Goal: Information Seeking & Learning: Learn about a topic

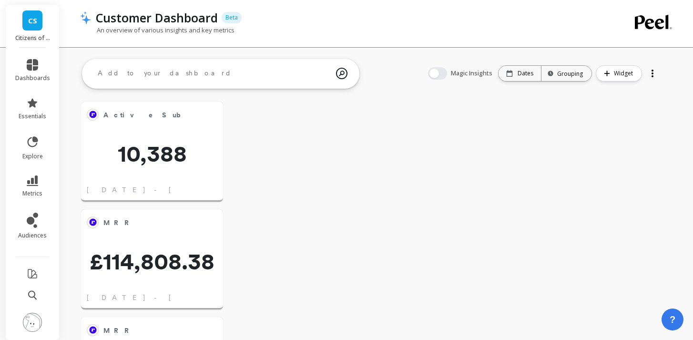
scroll to position [262, 122]
click at [33, 67] on icon at bounding box center [32, 64] width 11 height 11
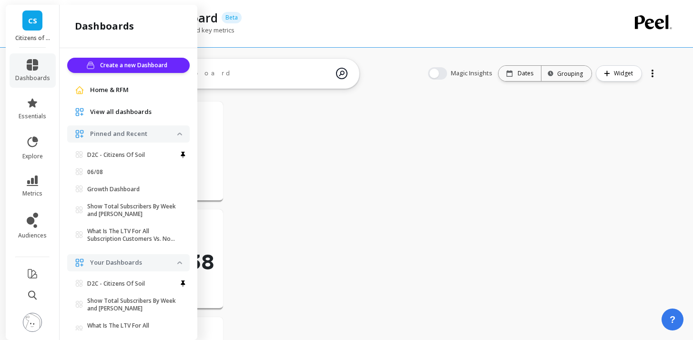
click at [34, 174] on li "metrics" at bounding box center [33, 186] width 46 height 33
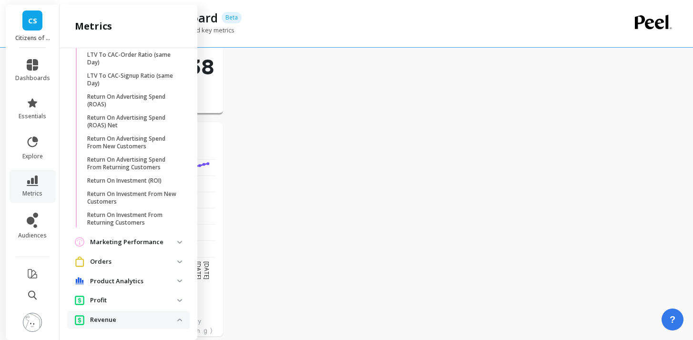
scroll to position [209, 0]
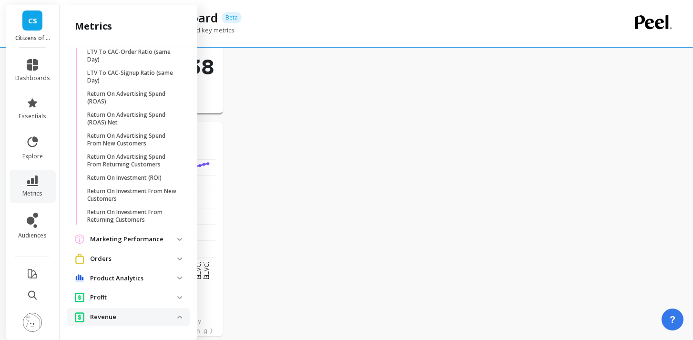
click at [130, 264] on span "Orders" at bounding box center [128, 259] width 122 height 18
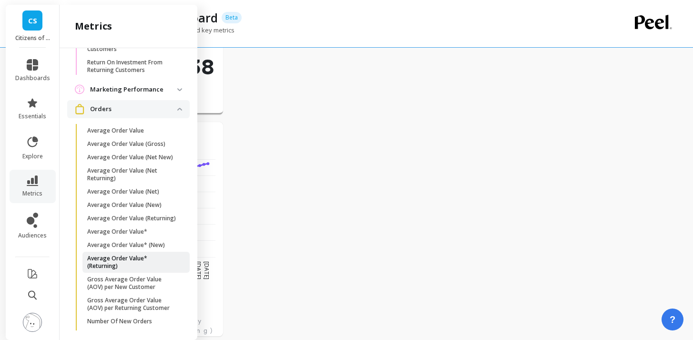
scroll to position [358, 0]
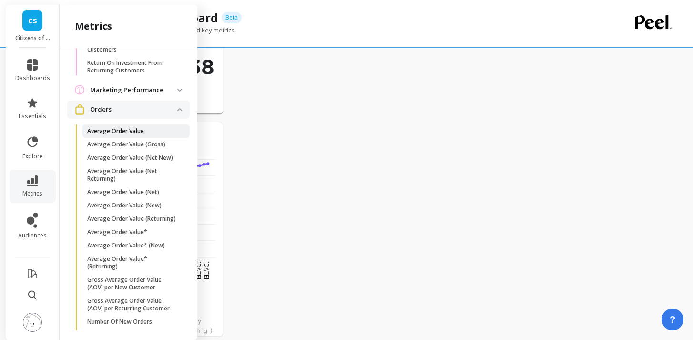
click at [139, 128] on p "Average Order Value" at bounding box center [115, 131] width 57 height 8
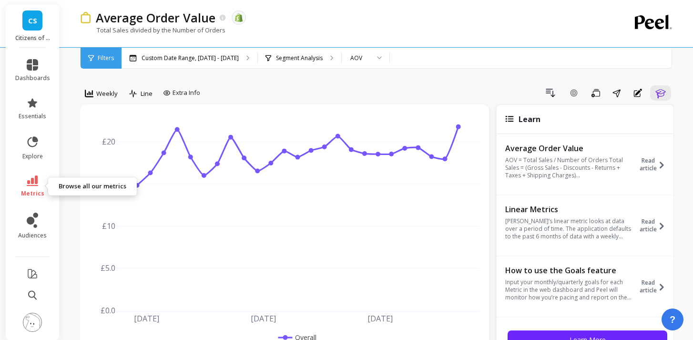
click at [29, 196] on span "metrics" at bounding box center [32, 194] width 23 height 8
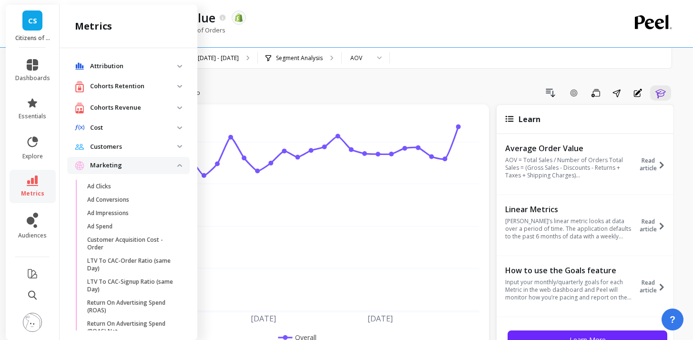
scroll to position [358, 0]
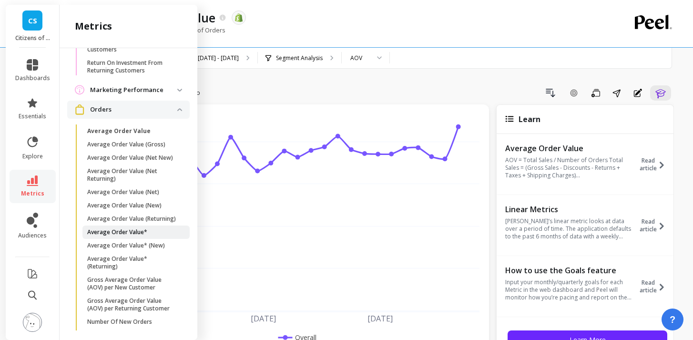
click at [124, 234] on p "Average Order Value*" at bounding box center [117, 232] width 60 height 8
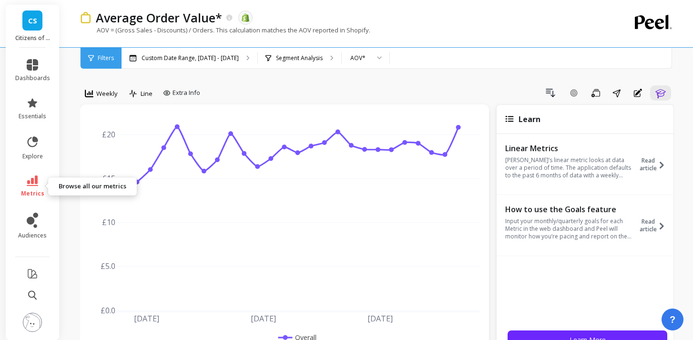
click at [31, 183] on icon at bounding box center [32, 180] width 11 height 10
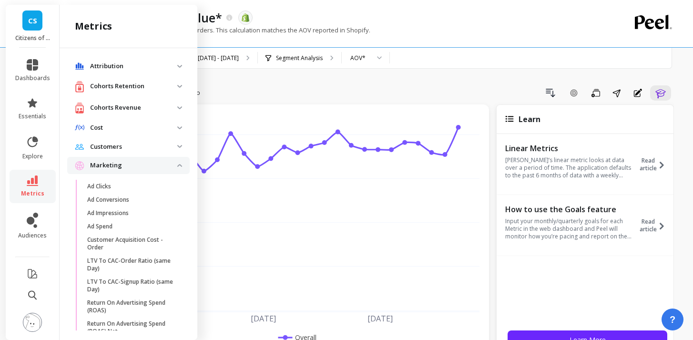
scroll to position [358, 0]
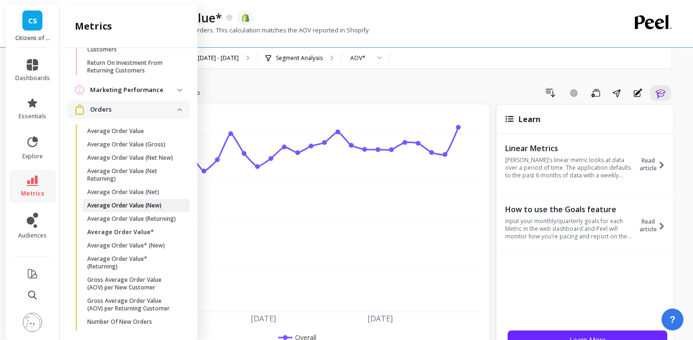
click at [127, 208] on p "Average Order Value (New)" at bounding box center [124, 206] width 74 height 8
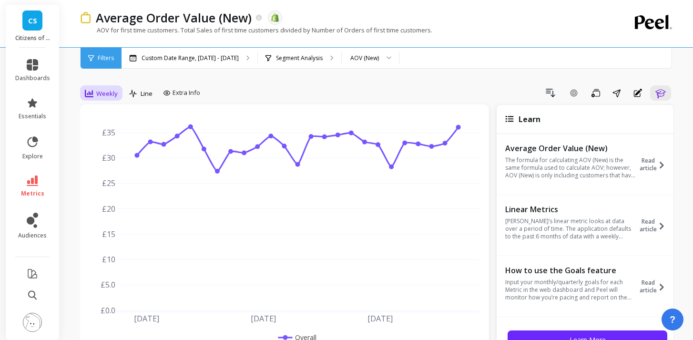
click at [109, 96] on span "Weekly" at bounding box center [106, 93] width 21 height 9
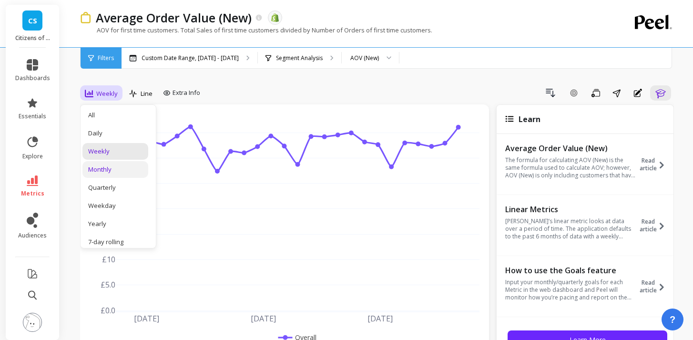
click at [123, 166] on div "Monthly" at bounding box center [115, 169] width 54 height 9
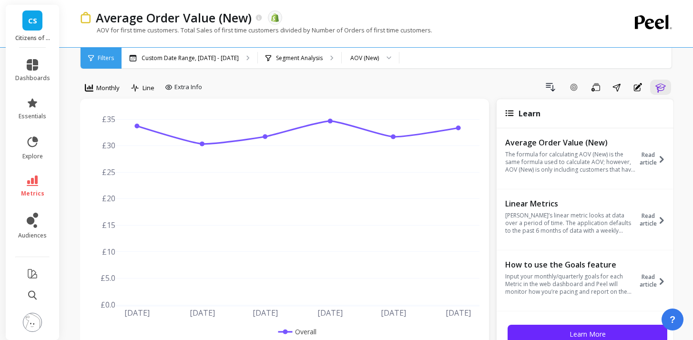
scroll to position [0, 0]
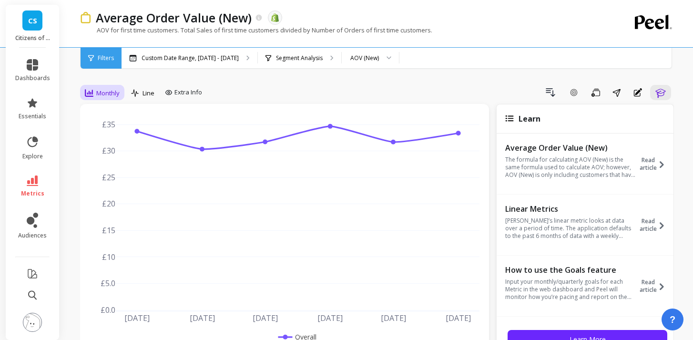
click at [109, 96] on span "Monthly" at bounding box center [107, 93] width 23 height 9
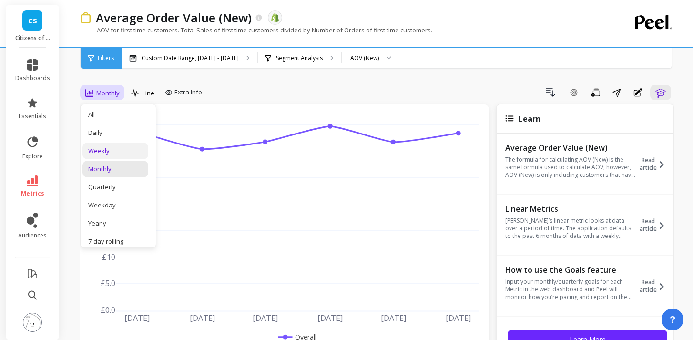
click at [106, 150] on div "Weekly" at bounding box center [115, 150] width 54 height 9
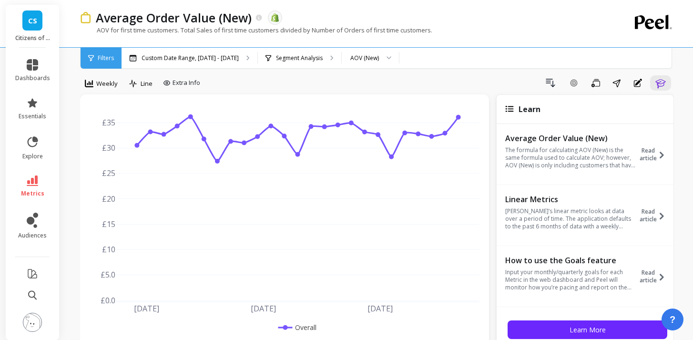
scroll to position [7, 0]
